Goal: Book appointment/travel/reservation

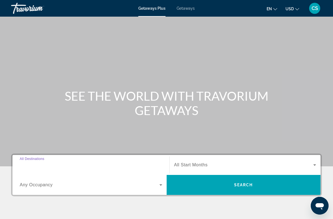
click at [141, 165] on input "Destination All Destinations" at bounding box center [91, 165] width 142 height 7
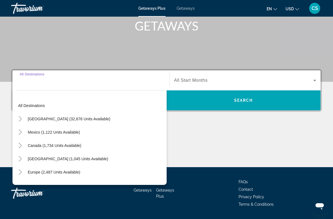
scroll to position [101, 0]
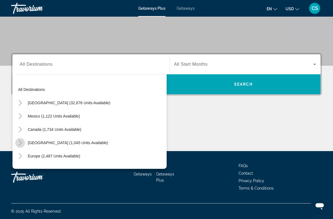
click at [21, 144] on icon "Toggle Caribbean & Atlantic Islands (1,045 units available)" at bounding box center [20, 143] width 6 height 6
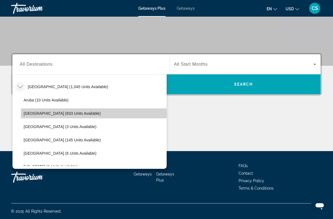
click at [36, 114] on span "[GEOGRAPHIC_DATA] (833 units available)" at bounding box center [62, 113] width 77 height 4
type input "**********"
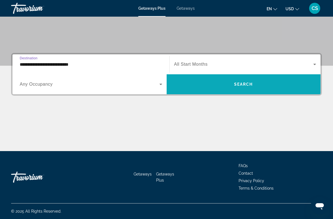
click at [188, 78] on span "Search widget" at bounding box center [244, 84] width 154 height 13
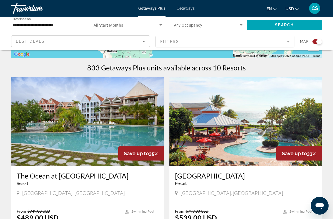
scroll to position [151, 0]
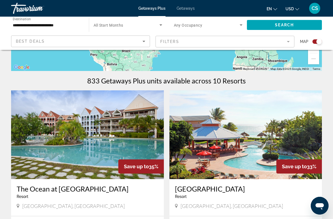
click at [193, 148] on img "Main content" at bounding box center [245, 134] width 153 height 89
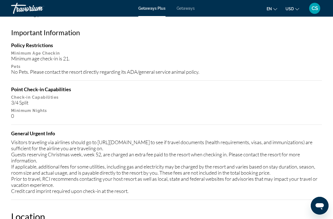
scroll to position [598, 0]
